Goal: Transaction & Acquisition: Book appointment/travel/reservation

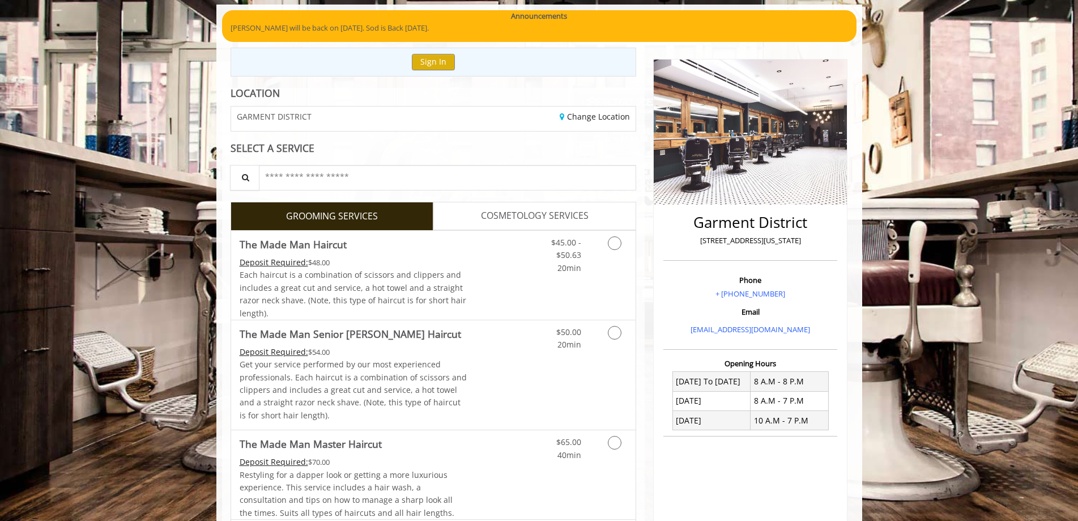
scroll to position [113, 0]
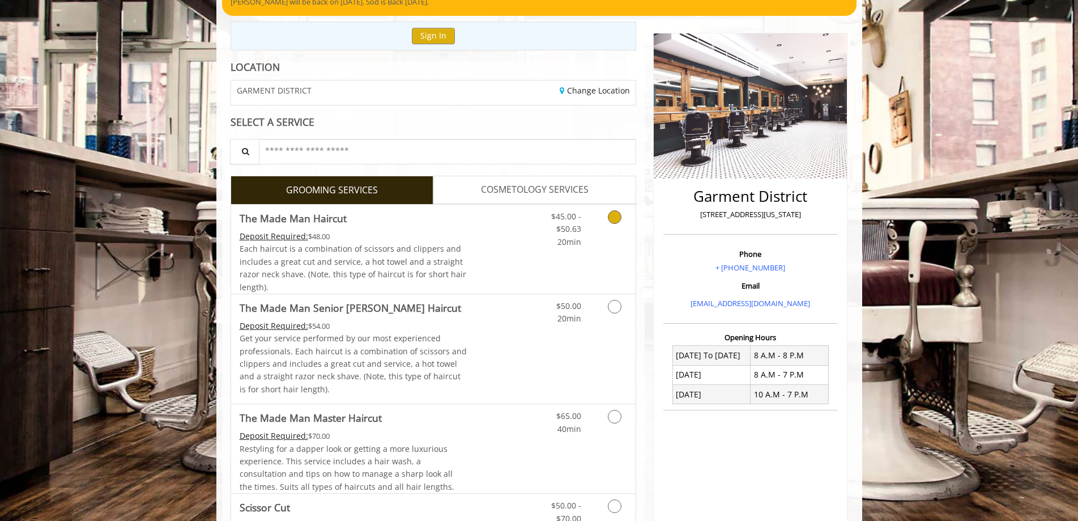
click at [607, 223] on link "Grooming services" at bounding box center [612, 227] width 29 height 44
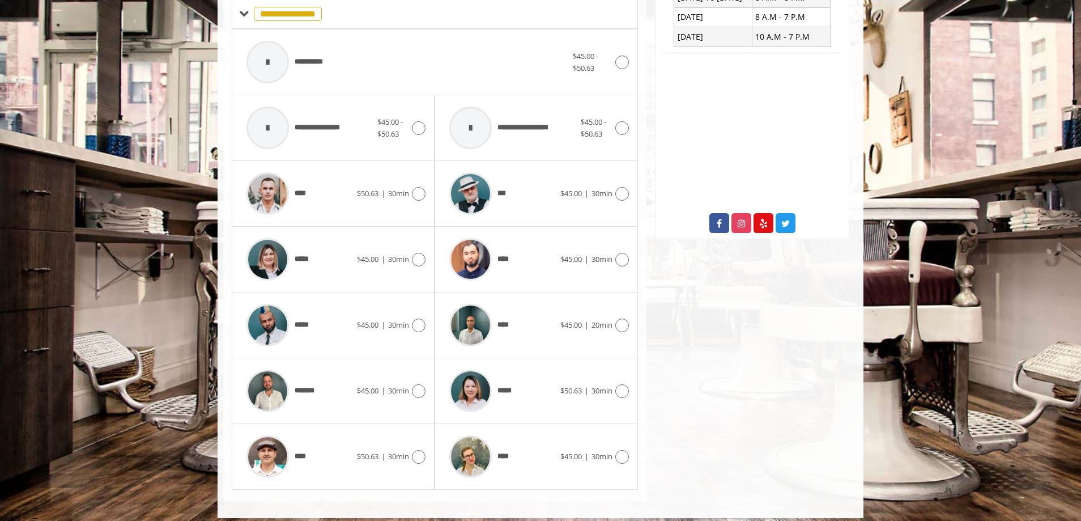
scroll to position [479, 0]
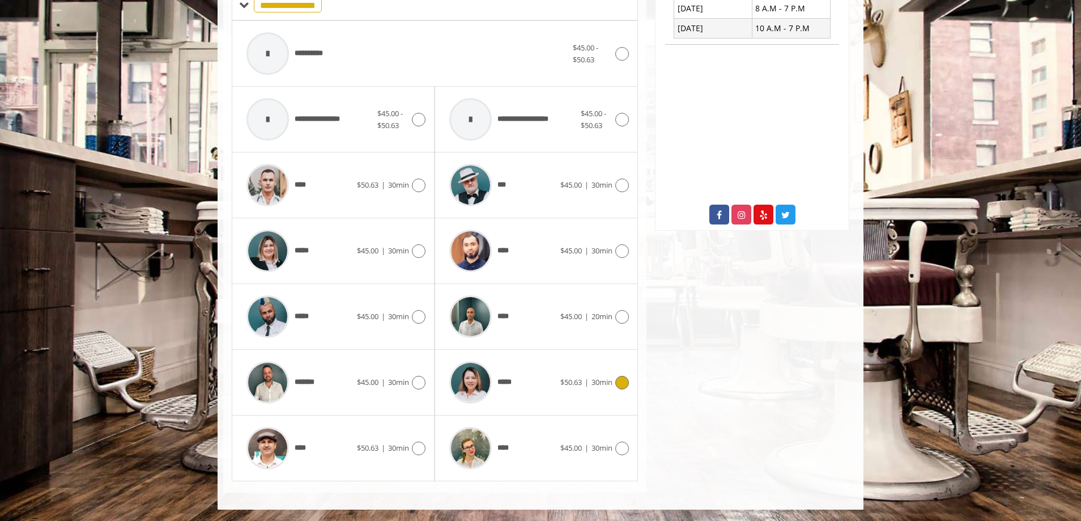
click at [500, 381] on span "*****" at bounding box center [506, 382] width 18 height 12
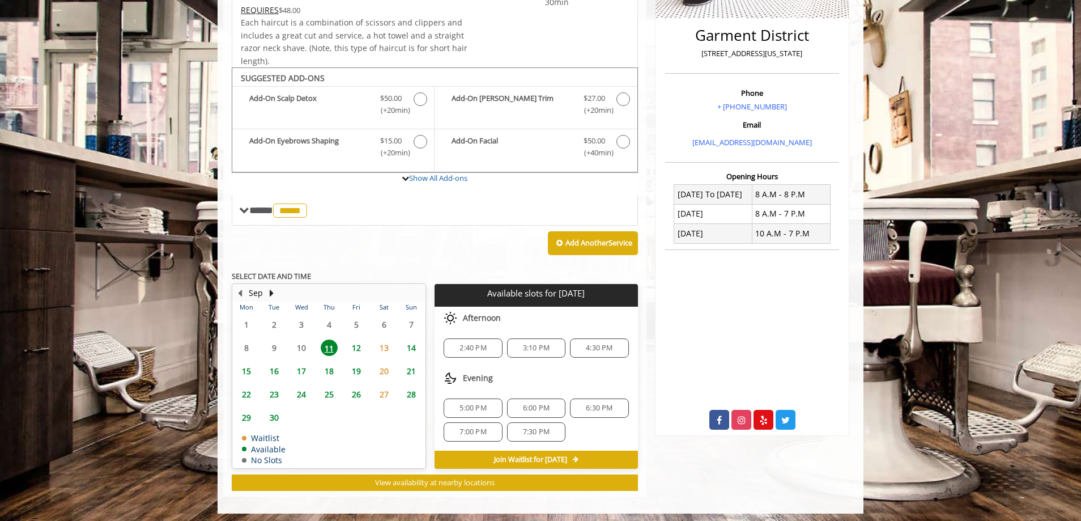
scroll to position [278, 0]
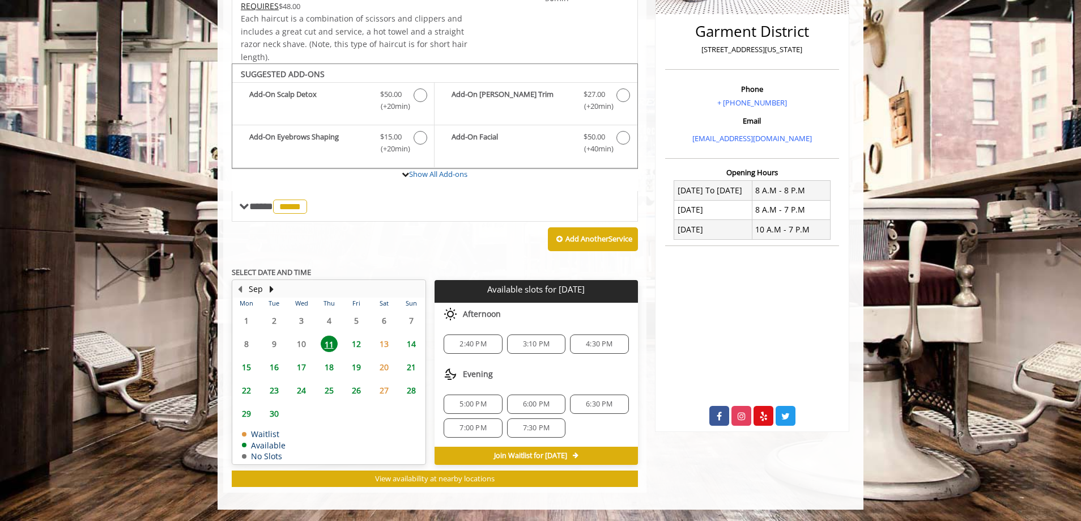
click at [355, 346] on span "12" at bounding box center [356, 343] width 17 height 16
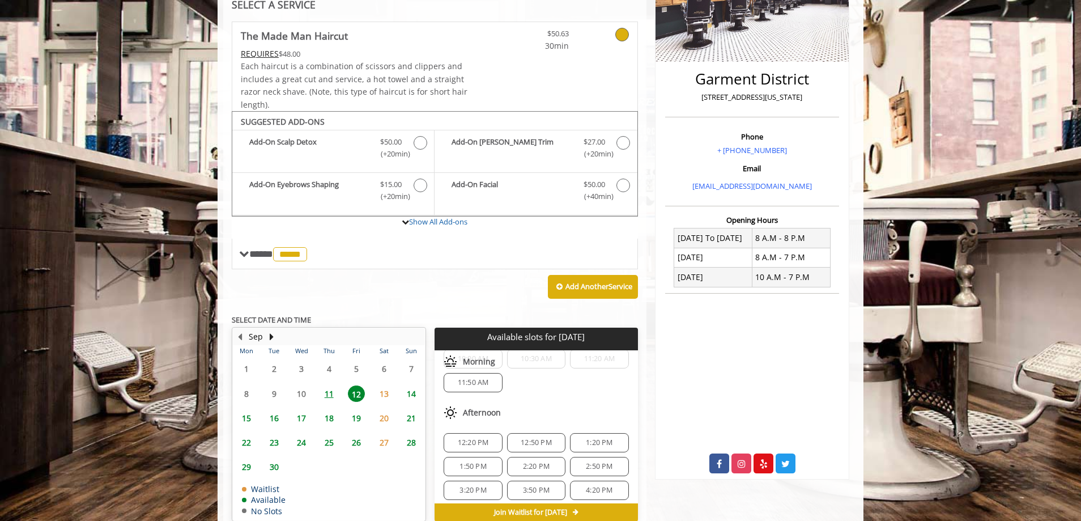
scroll to position [287, 0]
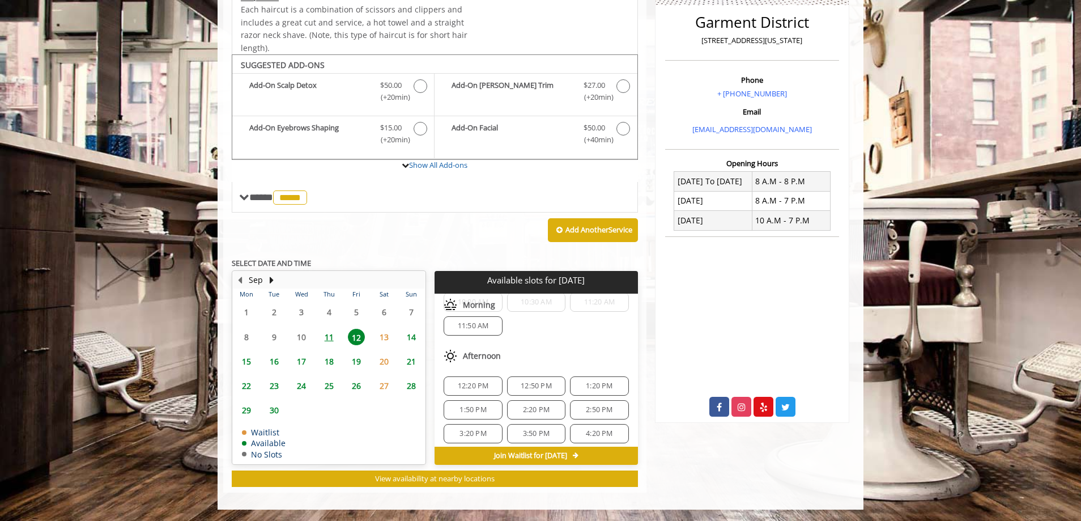
click at [490, 331] on div "11:50 AM" at bounding box center [473, 325] width 58 height 19
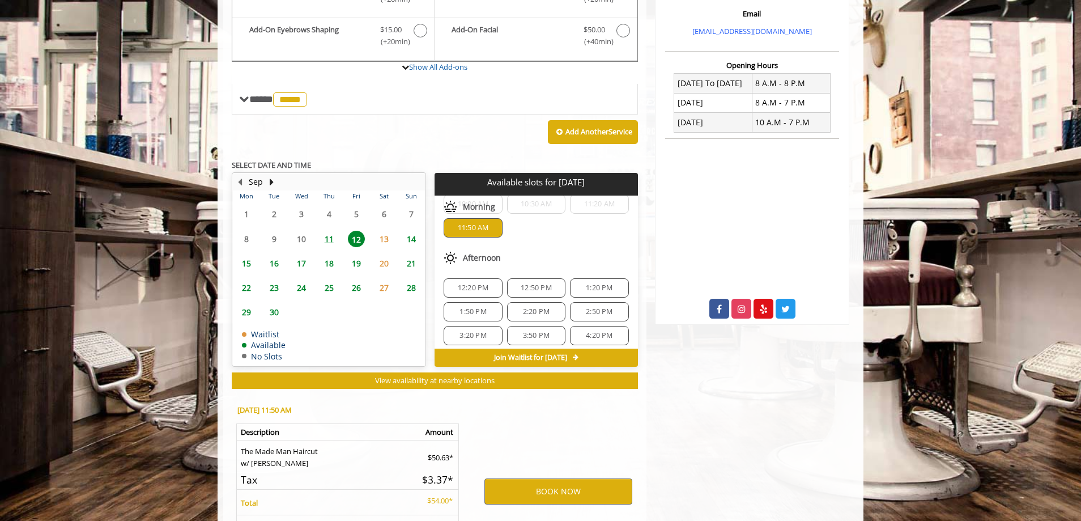
scroll to position [492, 0]
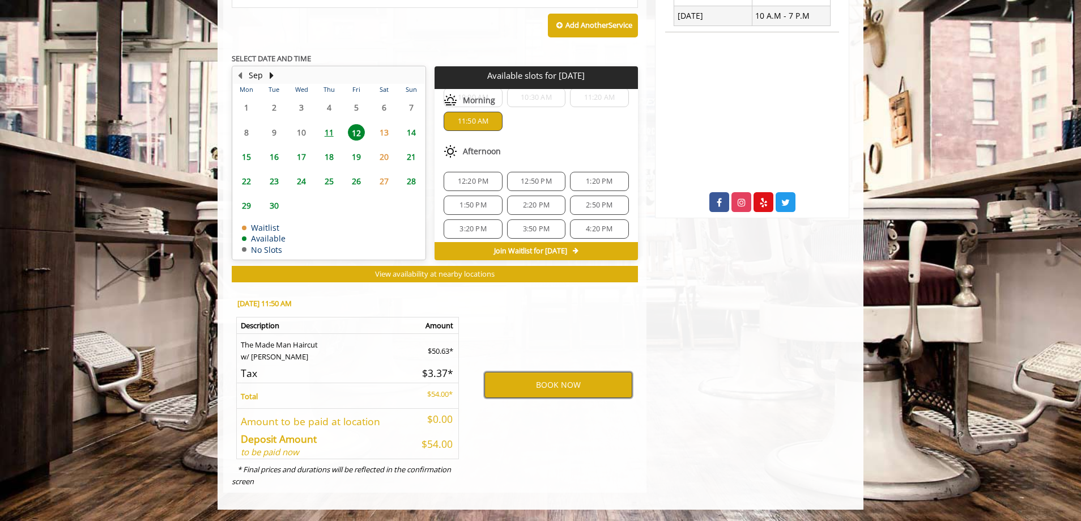
click at [559, 381] on button "BOOK NOW" at bounding box center [558, 385] width 148 height 26
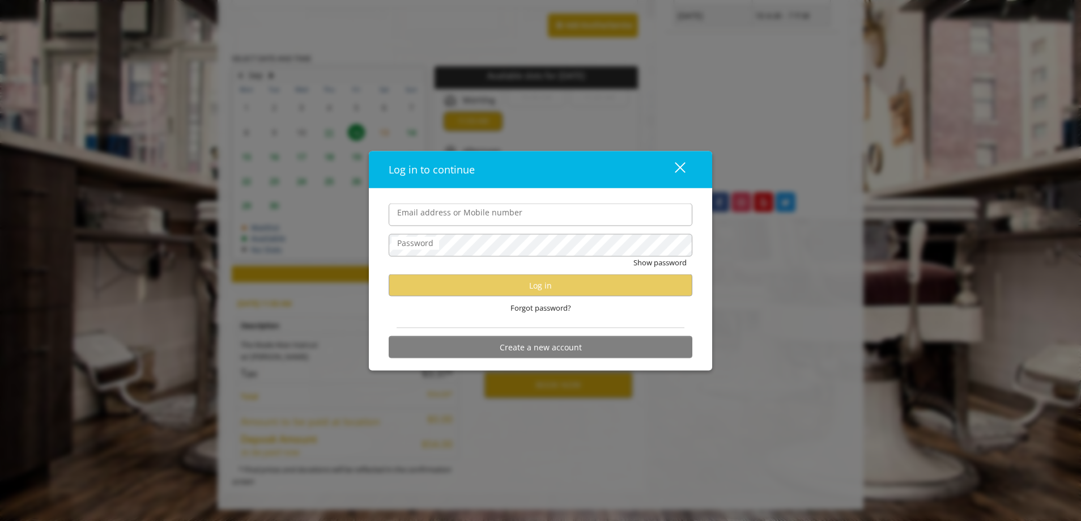
type input "**********"
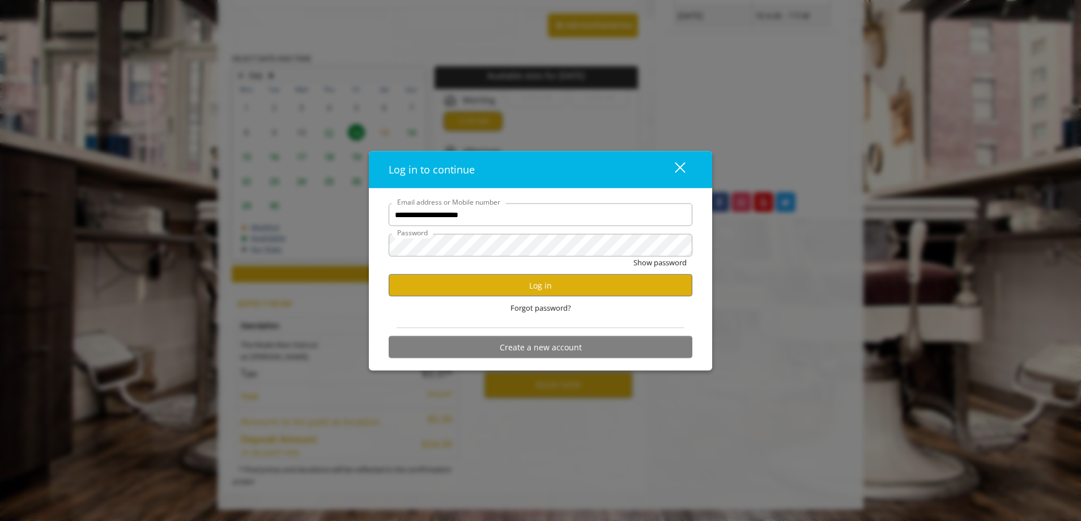
scroll to position [0, 0]
click at [517, 292] on button "Log in" at bounding box center [541, 285] width 304 height 22
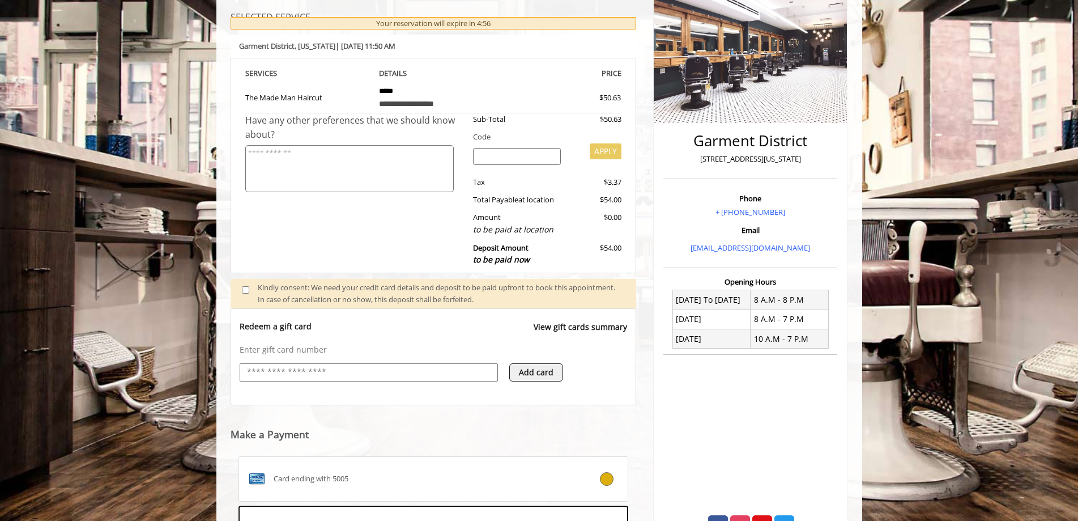
scroll to position [339, 0]
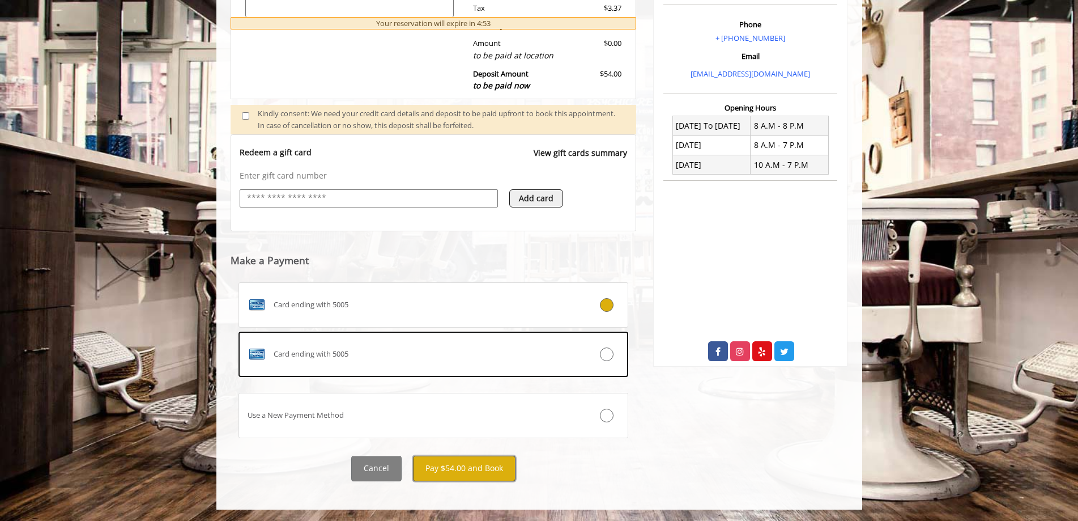
click at [461, 468] on button "Pay $54.00 and Book" at bounding box center [464, 468] width 103 height 25
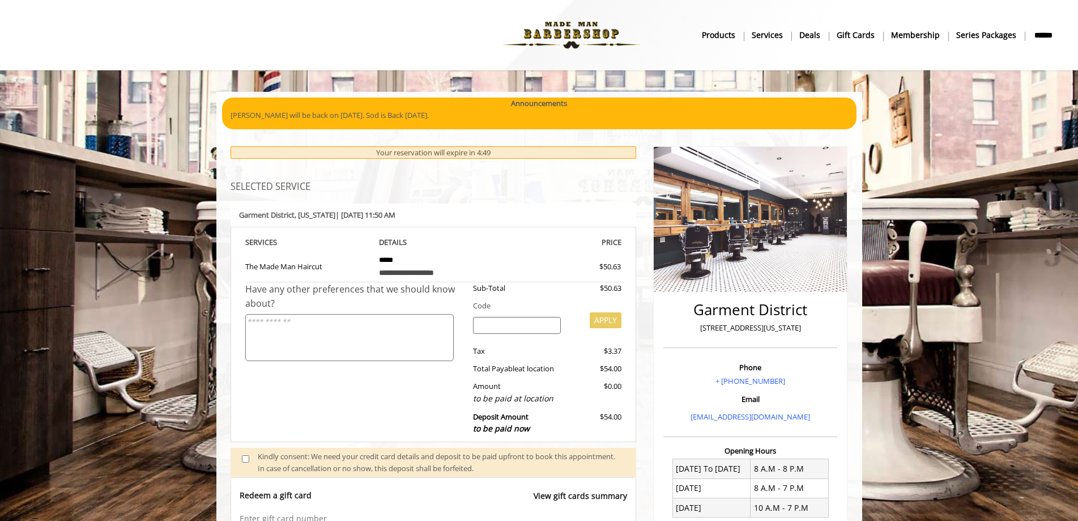
scroll to position [0, 0]
